Goal: Obtain resource: Obtain resource

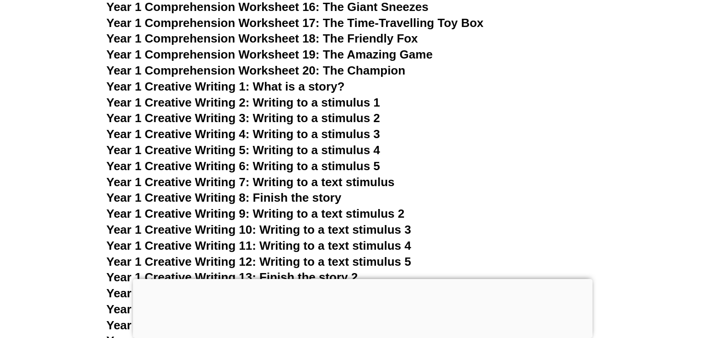
scroll to position [1568, 0]
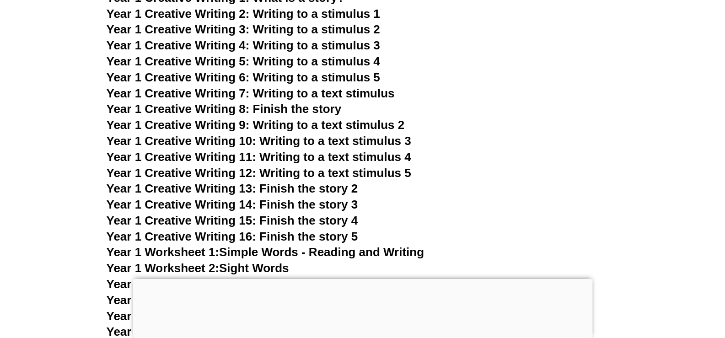
click at [304, 108] on span "Year 1 Creative Writing 8: Finish the story" at bounding box center [224, 109] width 235 height 14
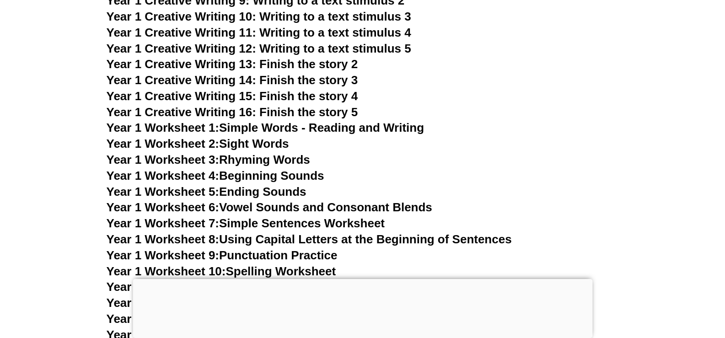
scroll to position [1706, 0]
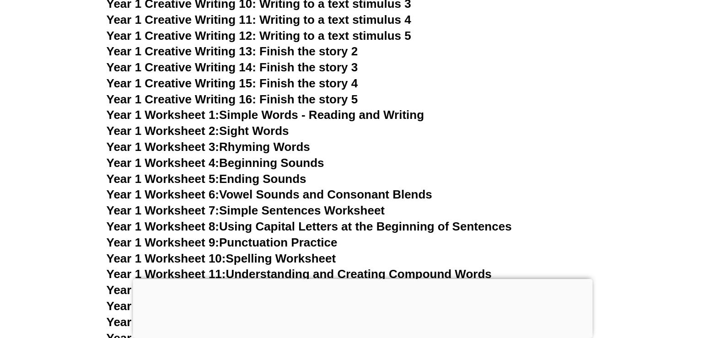
click at [314, 50] on span "Year 1 Creative Writing 13: Finish the story 2" at bounding box center [233, 51] width 252 height 14
click at [337, 65] on span "Year 1 Creative Writing 14: Finish the story 3" at bounding box center [233, 67] width 252 height 14
click at [312, 82] on span "Year 1 Creative Writing 15: Finish the story 4" at bounding box center [233, 83] width 252 height 14
click at [359, 118] on link "Year 1 Worksheet 1: Simple Words - Reading and Writing" at bounding box center [266, 115] width 318 height 14
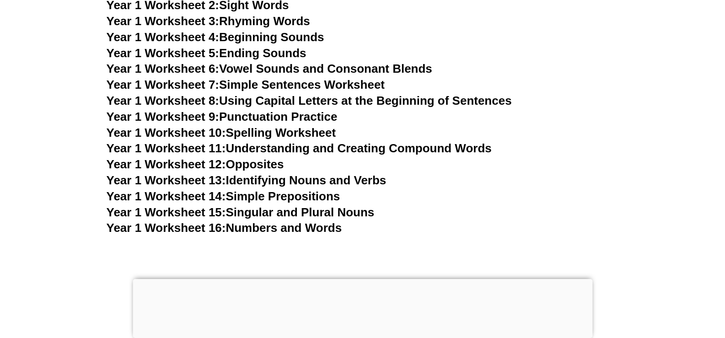
scroll to position [1889, 0]
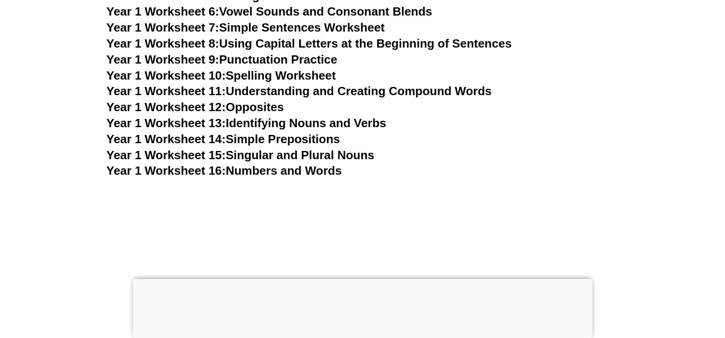
click at [303, 120] on link "Year 1 Worksheet 13: Identifying Nouns and Verbs" at bounding box center [247, 123] width 280 height 14
click at [312, 136] on link "Year 1 Worksheet 14: Simple Prepositions" at bounding box center [224, 139] width 234 height 14
click at [370, 154] on link "Year 1 Worksheet 15: Singular and Plural Nouns" at bounding box center [241, 155] width 268 height 14
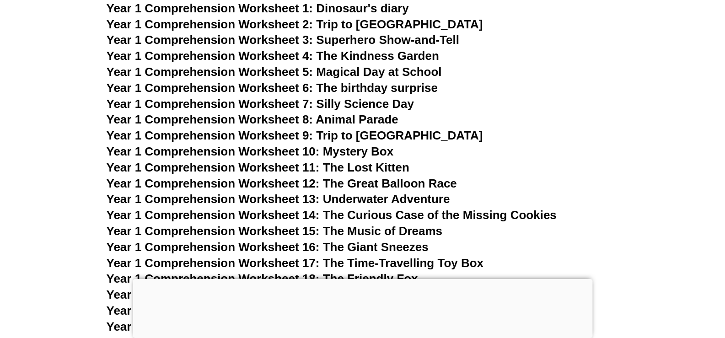
scroll to position [1248, 0]
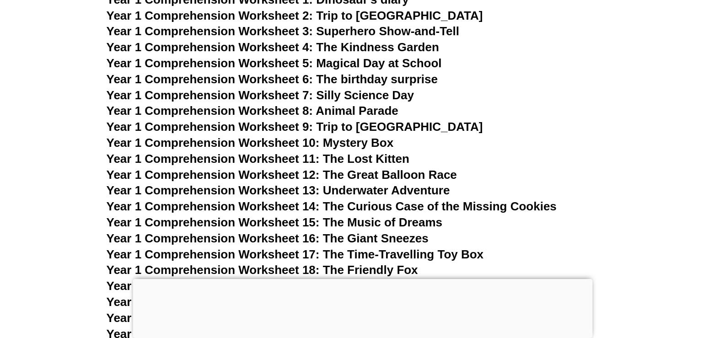
click at [384, 156] on span "Year 1 Comprehension Worksheet 11: The Lost Kitten" at bounding box center [258, 159] width 303 height 14
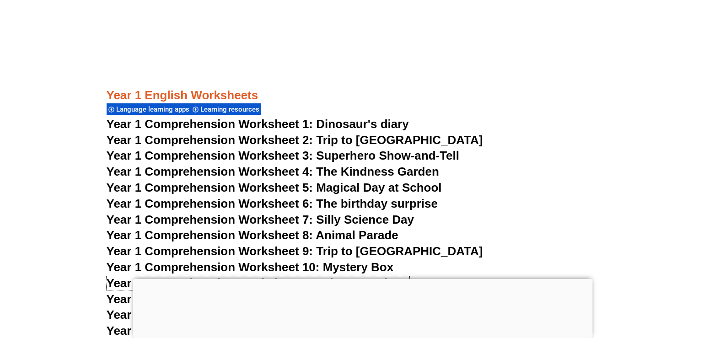
scroll to position [1111, 0]
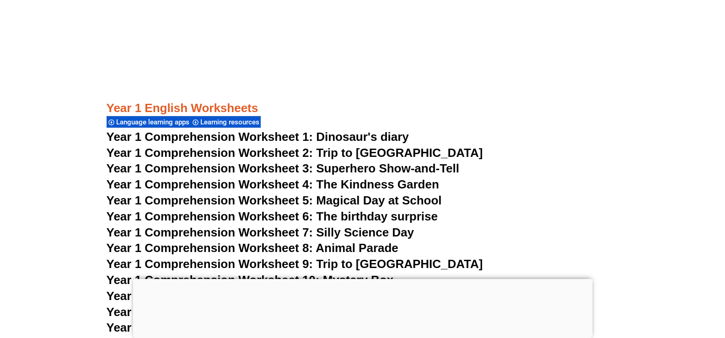
click at [373, 165] on span "Year 1 Comprehension Worksheet 3: Superhero Show-and-Tell" at bounding box center [283, 169] width 353 height 14
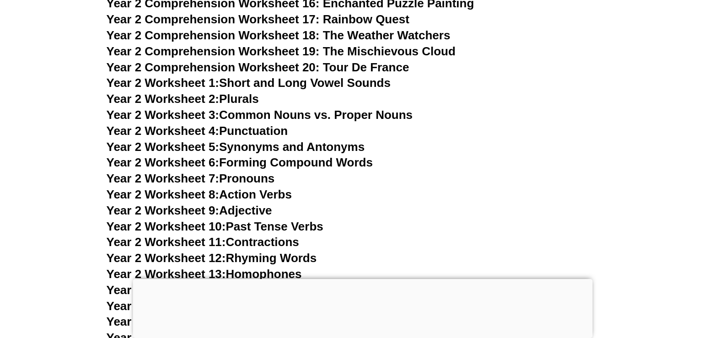
scroll to position [2484, 0]
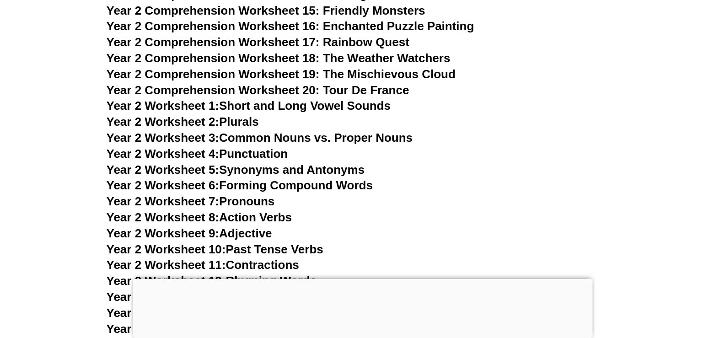
click at [300, 133] on link "Year 2 Worksheet 3: Common Nouns vs. Proper Nouns" at bounding box center [260, 138] width 307 height 14
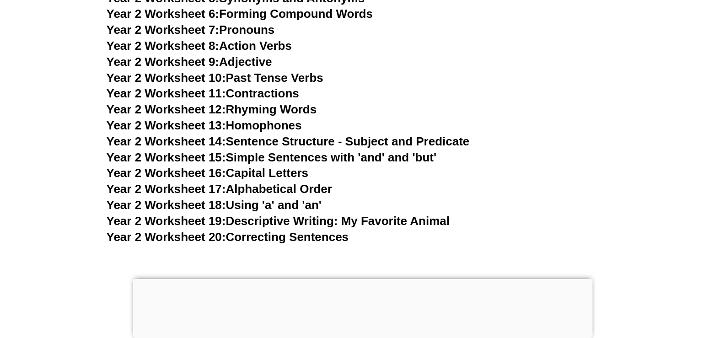
scroll to position [2712, 0]
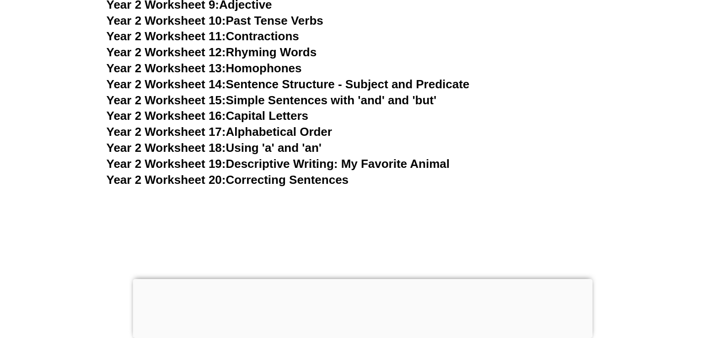
click at [360, 161] on link "Year 2 Worksheet 19: Descriptive Writing: My Favorite Animal" at bounding box center [278, 164] width 343 height 14
drag, startPoint x: 339, startPoint y: 179, endPoint x: 351, endPoint y: 169, distance: 15.9
click at [339, 179] on link "Year 2 Worksheet 20: Correcting Sentences" at bounding box center [228, 180] width 242 height 14
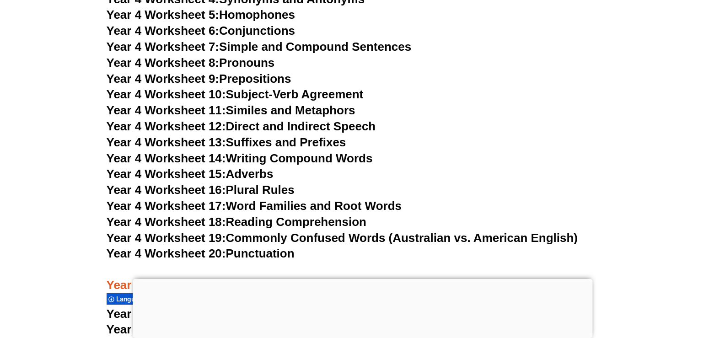
scroll to position [4176, 0]
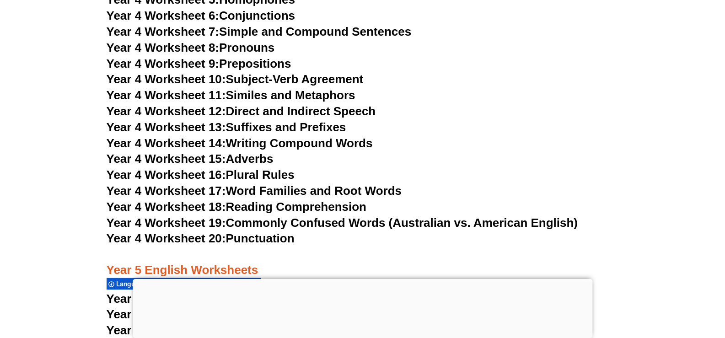
click at [317, 189] on link "Year 4 Worksheet 17: Word Families and Root Words" at bounding box center [254, 191] width 295 height 14
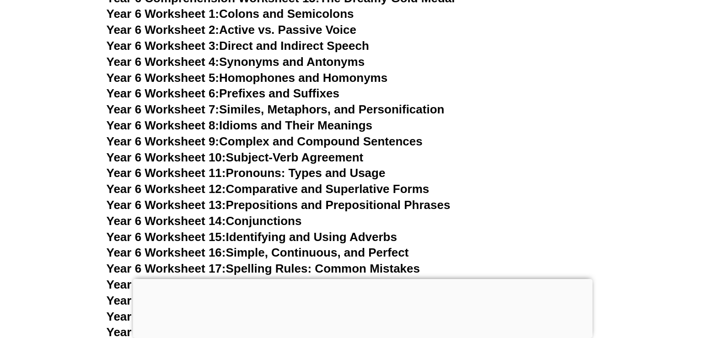
scroll to position [5274, 0]
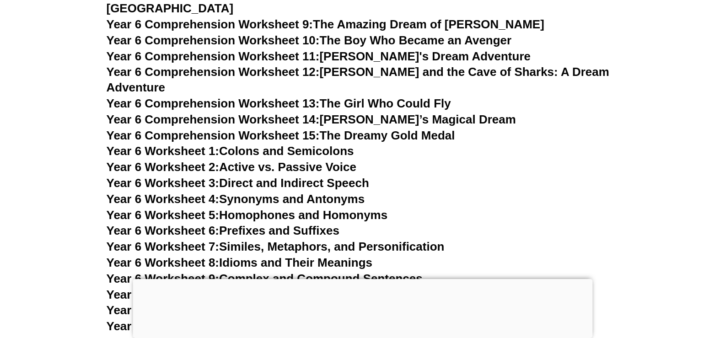
click at [312, 224] on link "Year 6 Worksheet 6: Prefixes and Suffixes" at bounding box center [223, 231] width 233 height 14
drag, startPoint x: 339, startPoint y: 152, endPoint x: 350, endPoint y: 153, distance: 10.1
click at [339, 176] on link "Year 6 Worksheet 3: Direct and Indirect Speech" at bounding box center [238, 183] width 263 height 14
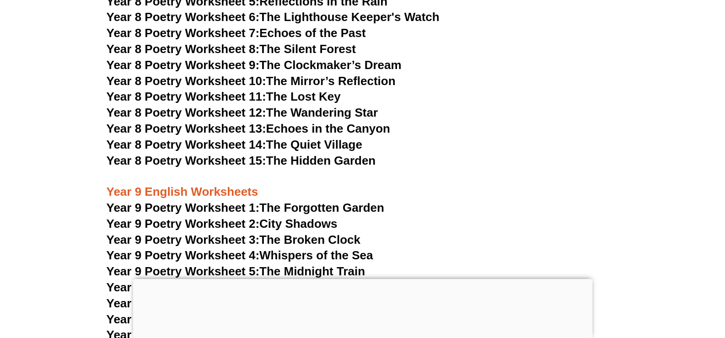
scroll to position [6052, 0]
